Goal: Navigation & Orientation: Go to known website

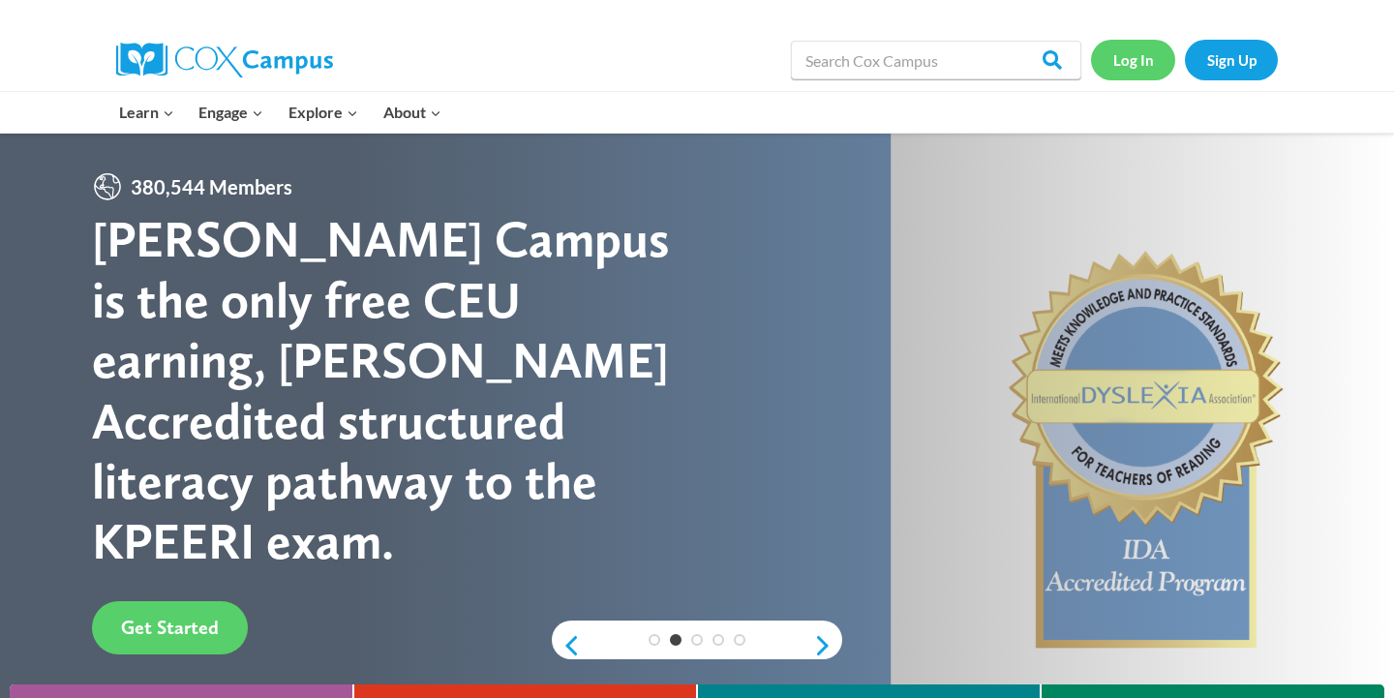
click at [1115, 54] on link "Log In" at bounding box center [1133, 60] width 84 height 40
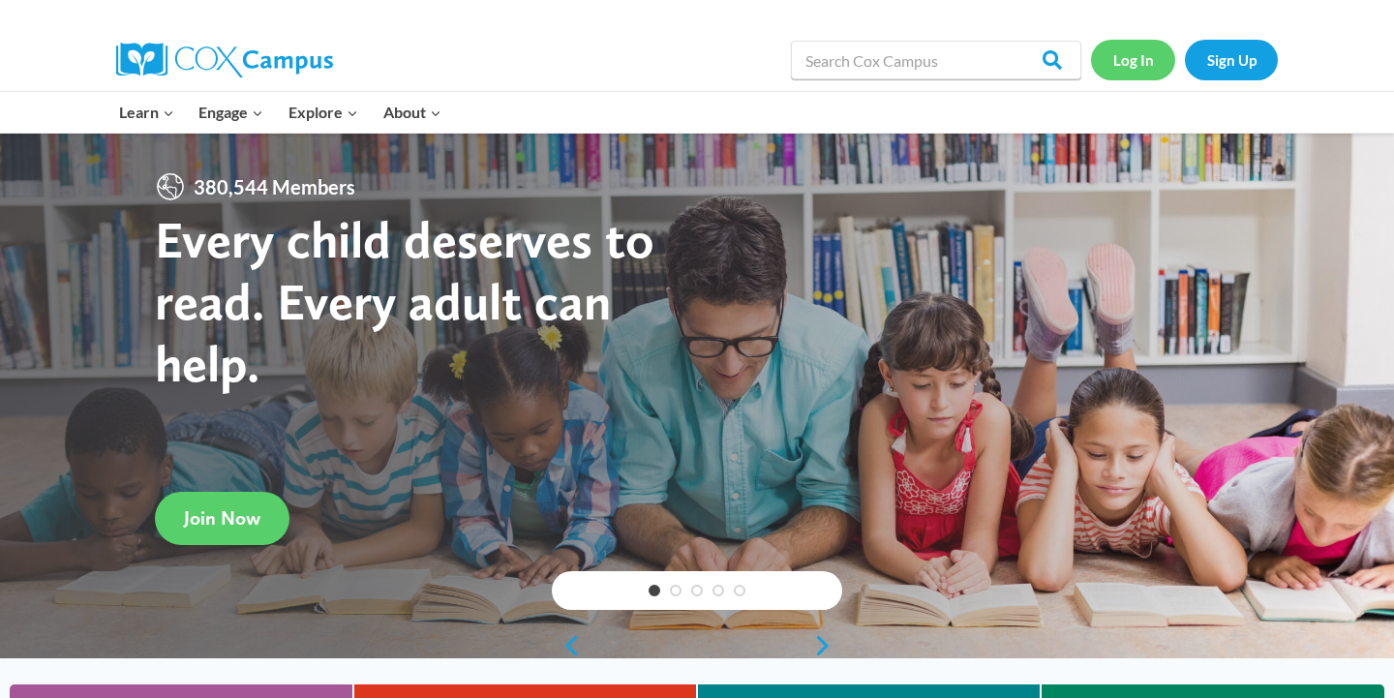
click at [1127, 62] on link "Log In" at bounding box center [1133, 60] width 84 height 40
click at [1130, 48] on link "Log In" at bounding box center [1133, 60] width 84 height 40
click at [1129, 65] on link "Log In" at bounding box center [1133, 60] width 84 height 40
click at [1144, 63] on link "Log In" at bounding box center [1133, 60] width 84 height 40
